Goal: Contribute content

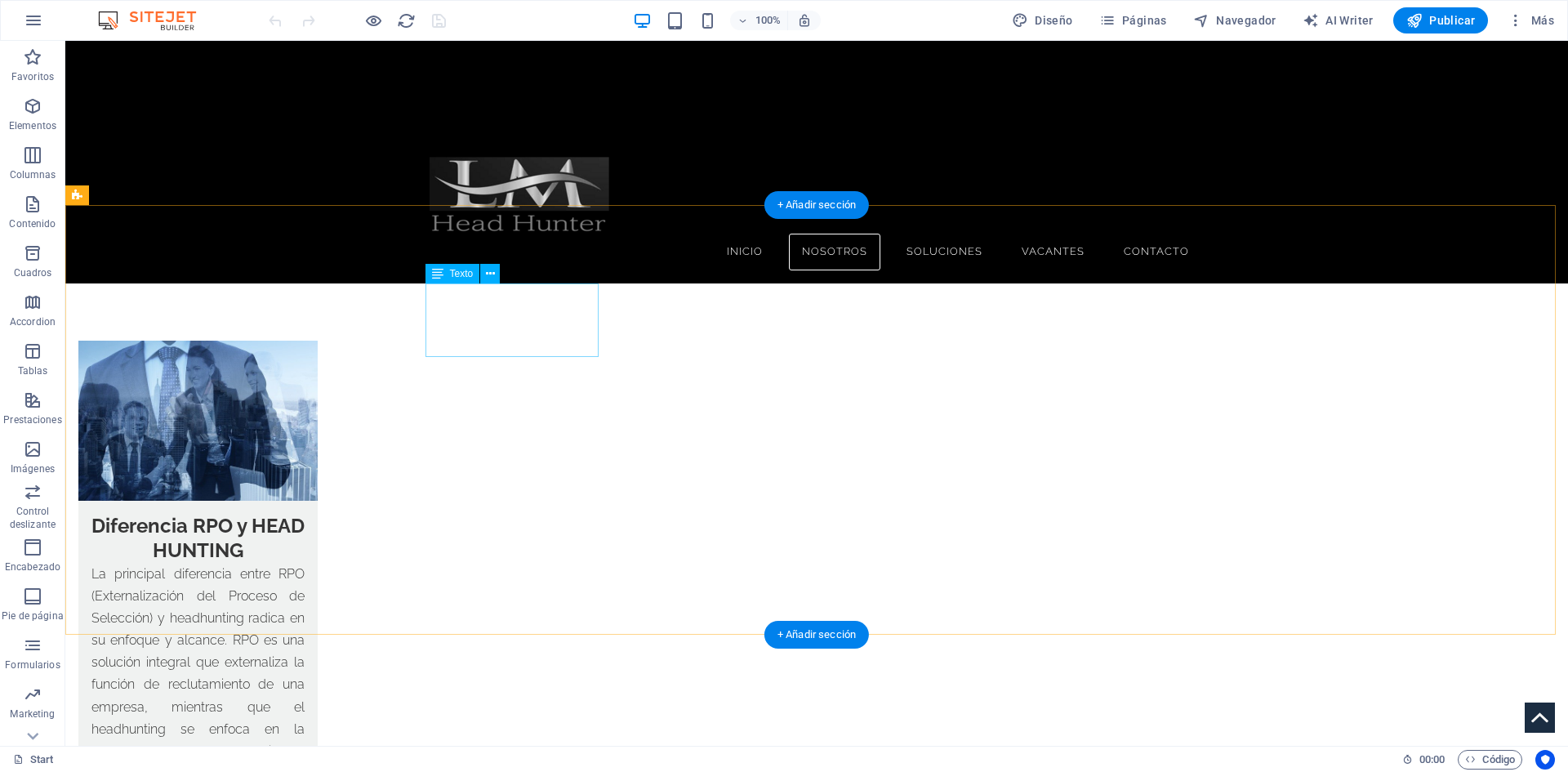
scroll to position [2696, 0]
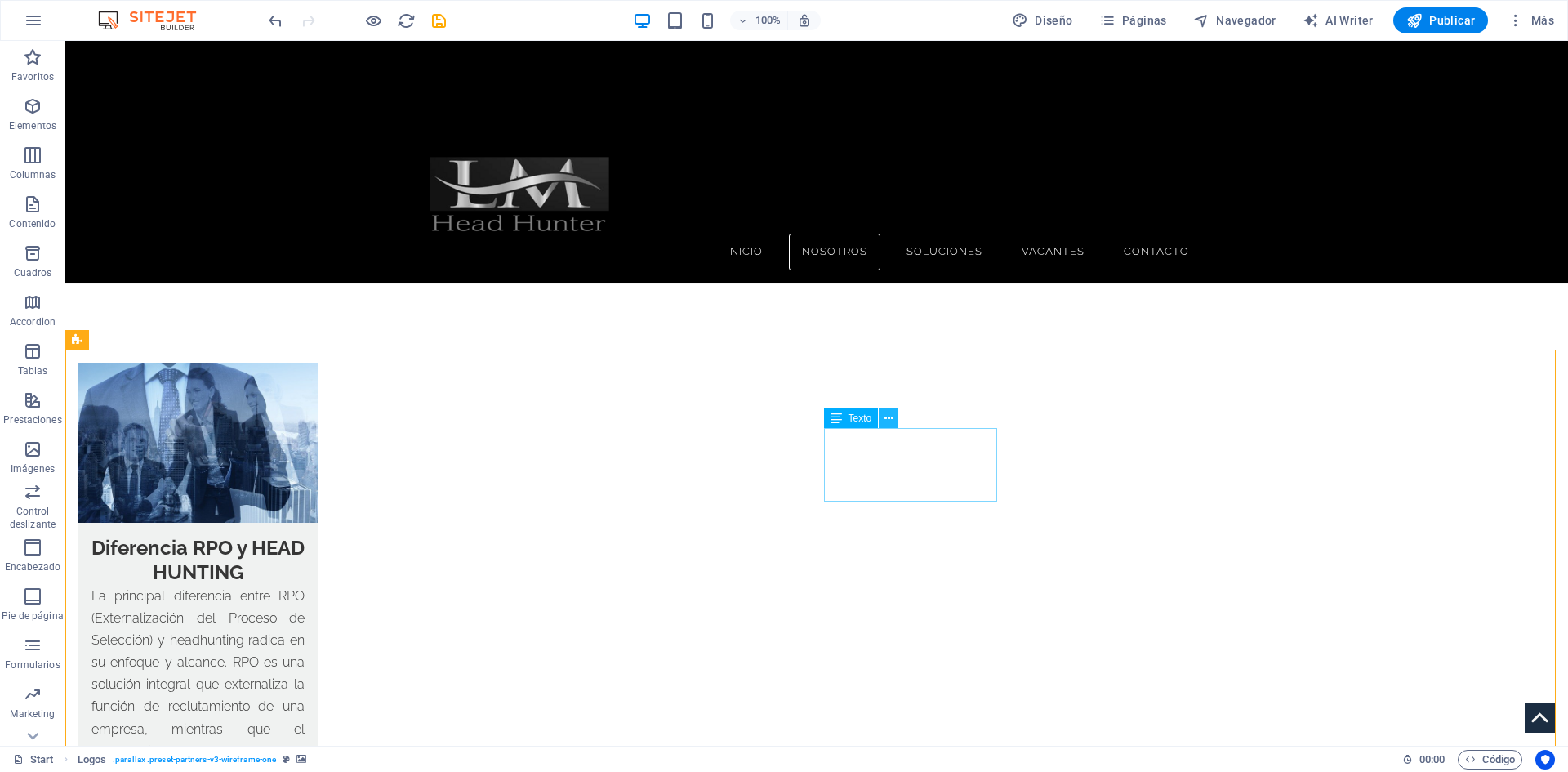
click at [893, 411] on icon at bounding box center [888, 419] width 9 height 17
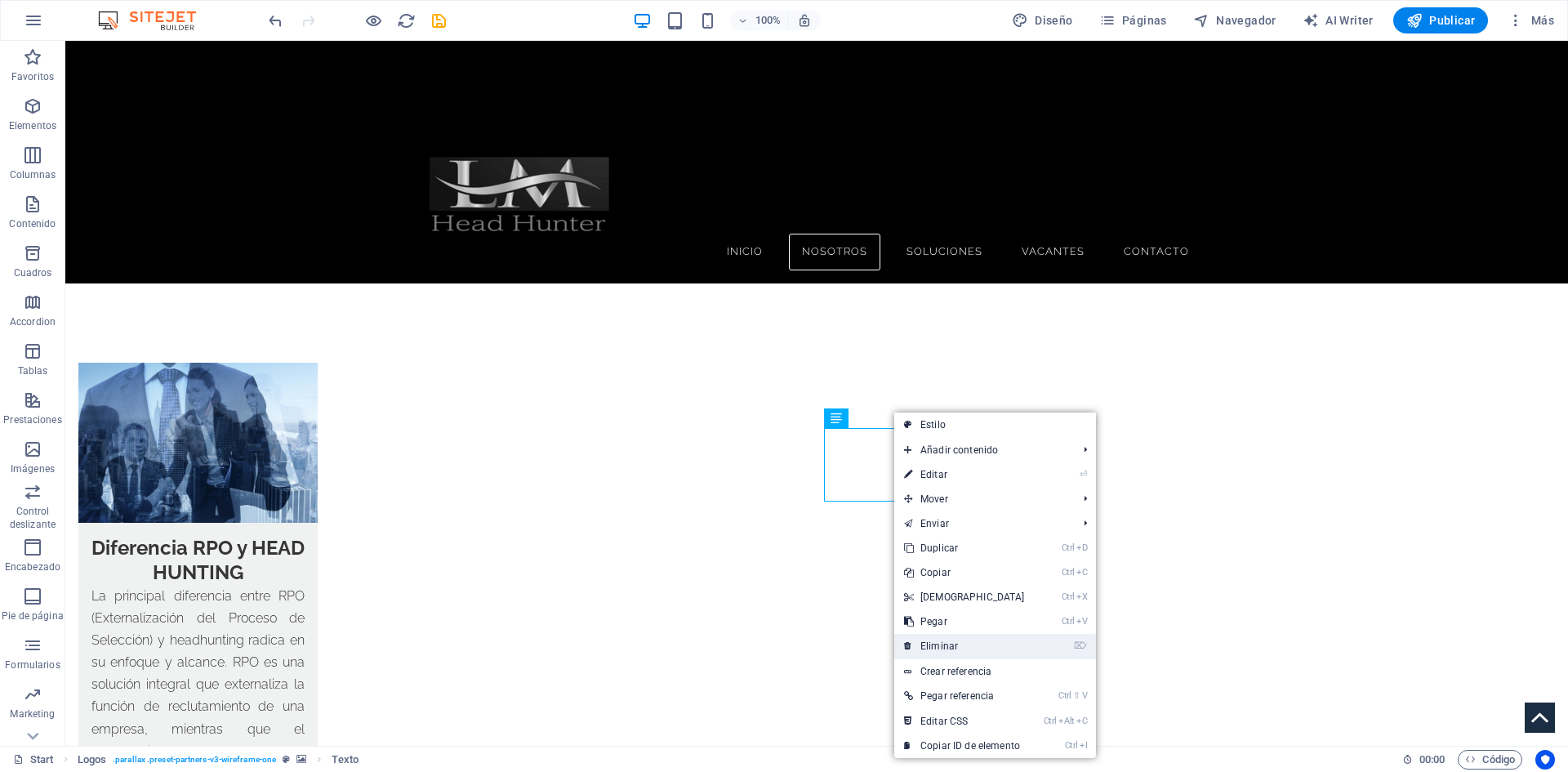
click at [932, 650] on link "⌦ Eliminar" at bounding box center [964, 646] width 140 height 25
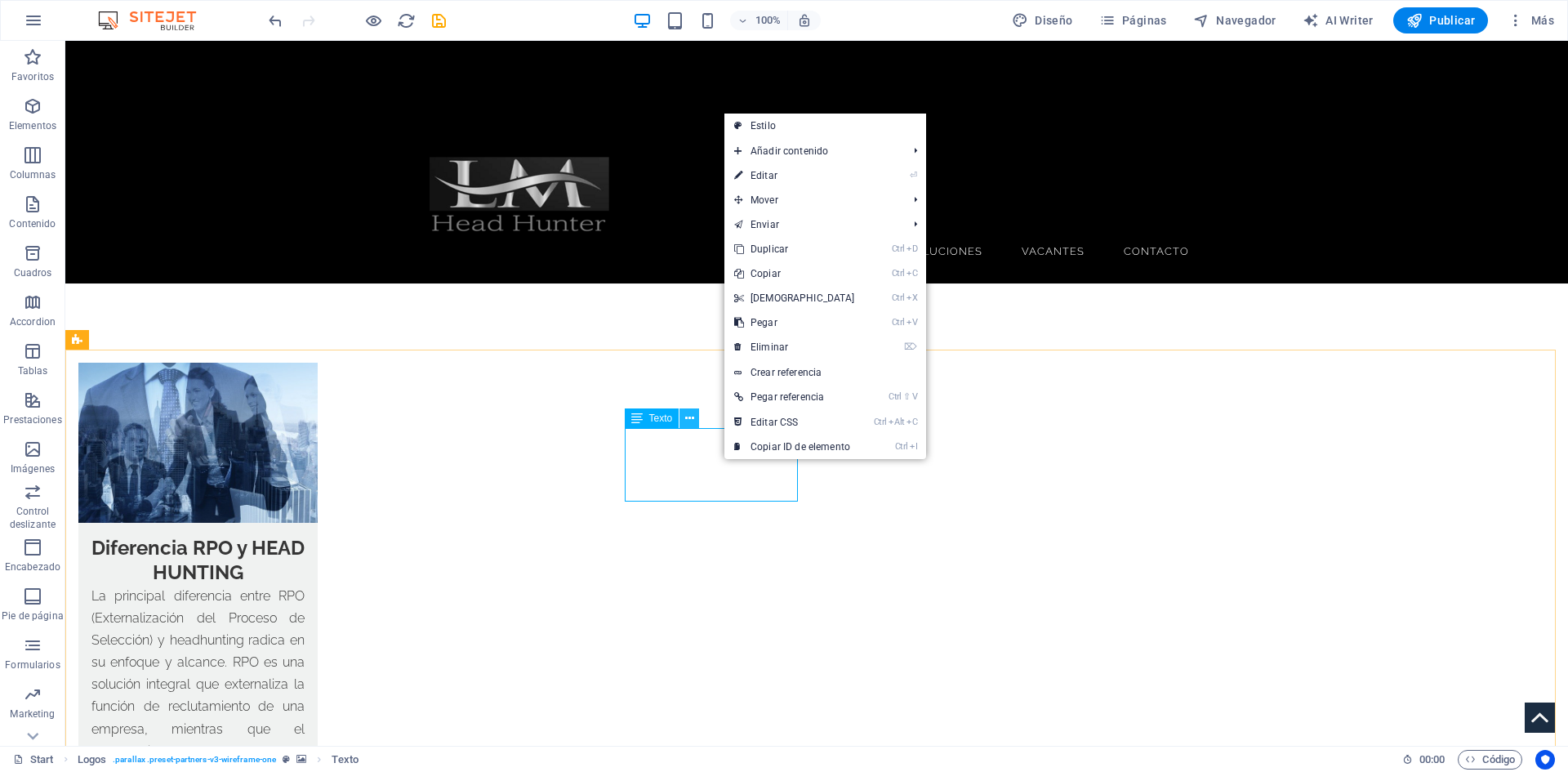
click at [688, 422] on icon at bounding box center [689, 419] width 9 height 17
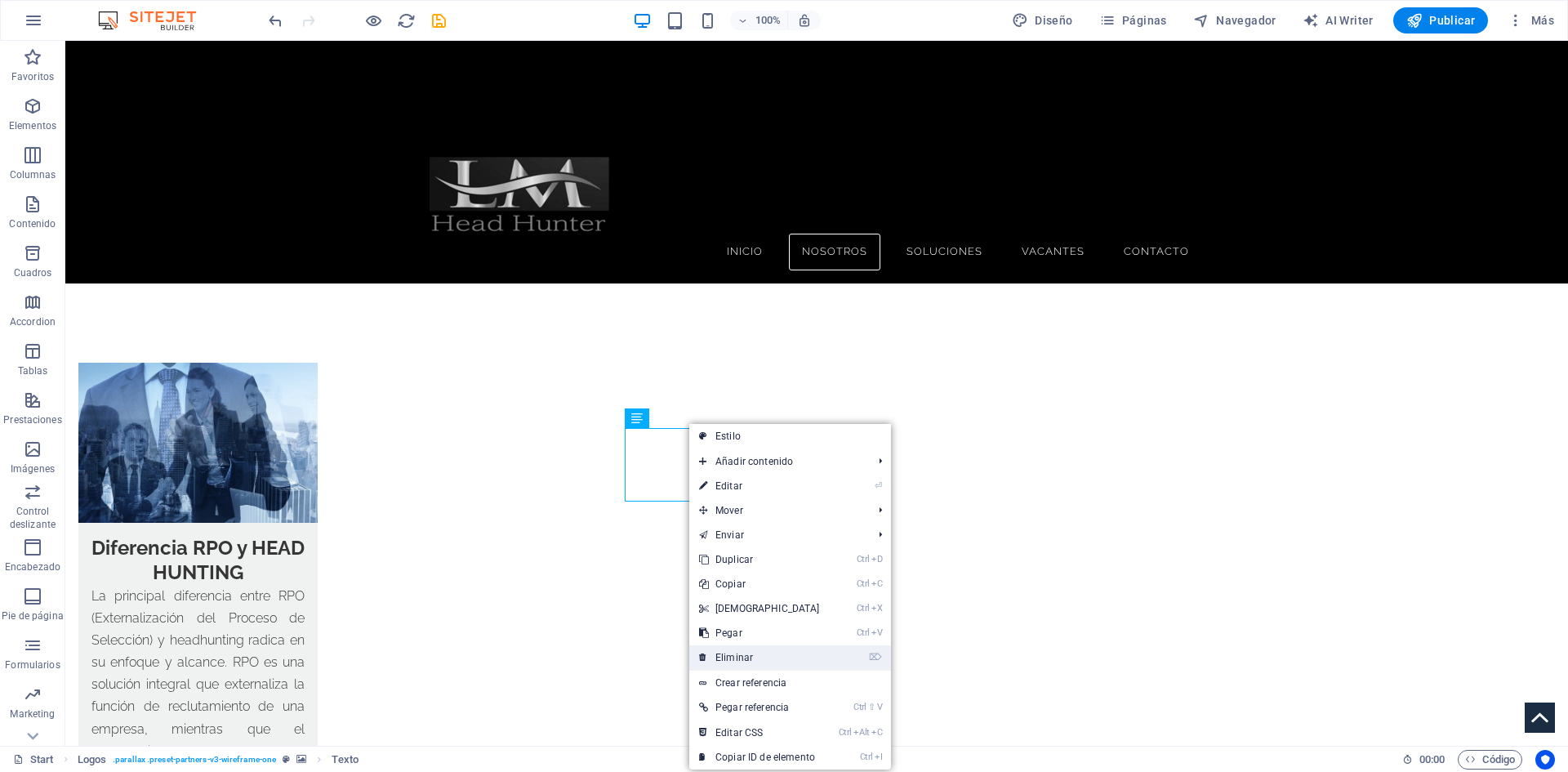
click at [741, 656] on link "⌦ Eliminar" at bounding box center [760, 658] width 140 height 25
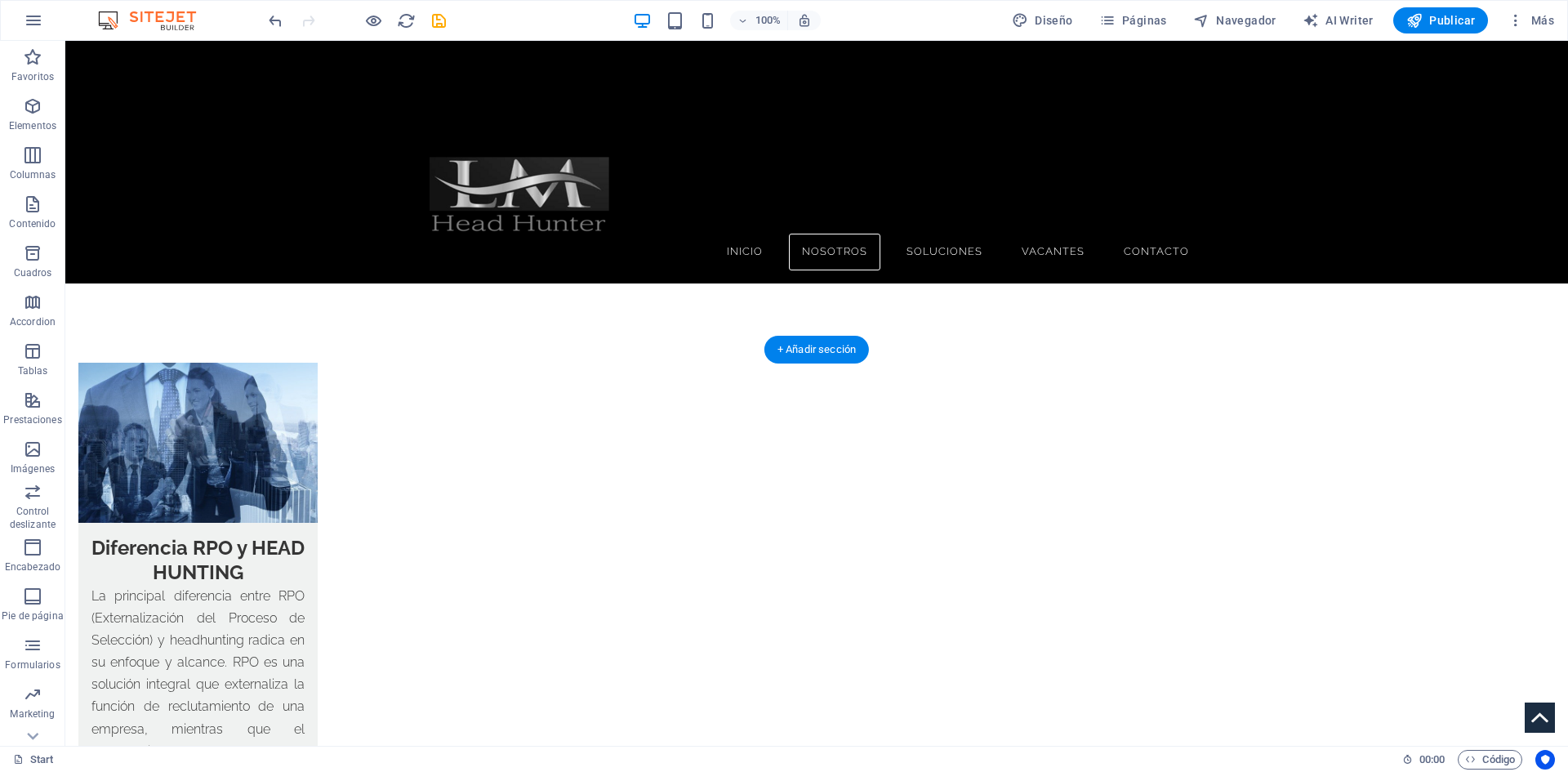
drag, startPoint x: 926, startPoint y: 474, endPoint x: 727, endPoint y: 479, distance: 199.1
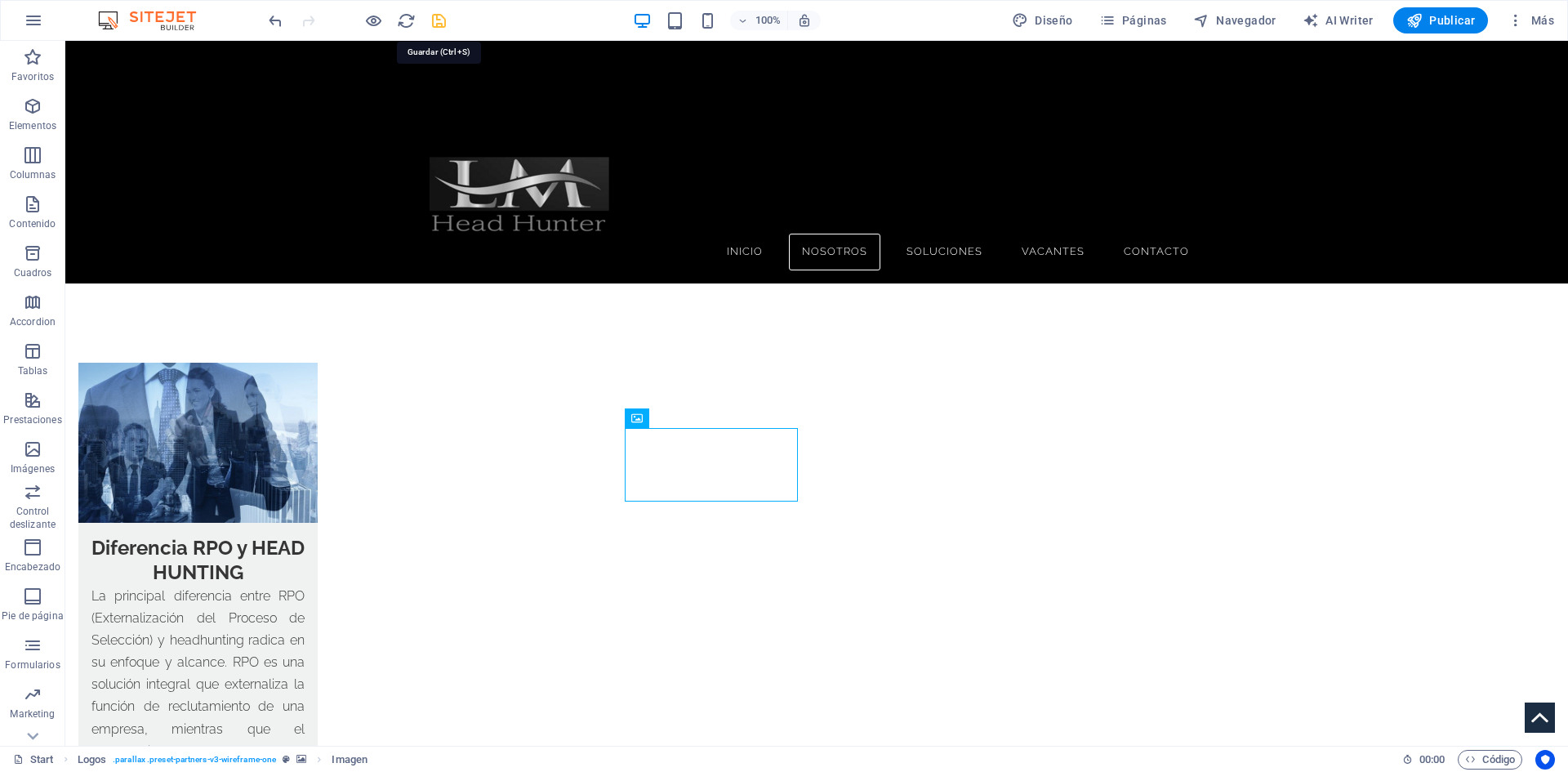
click at [439, 15] on icon "save" at bounding box center [438, 21] width 19 height 19
checkbox input "false"
click at [1436, 21] on span "Publicar" at bounding box center [1442, 21] width 69 height 17
